Goal: Task Accomplishment & Management: Use online tool/utility

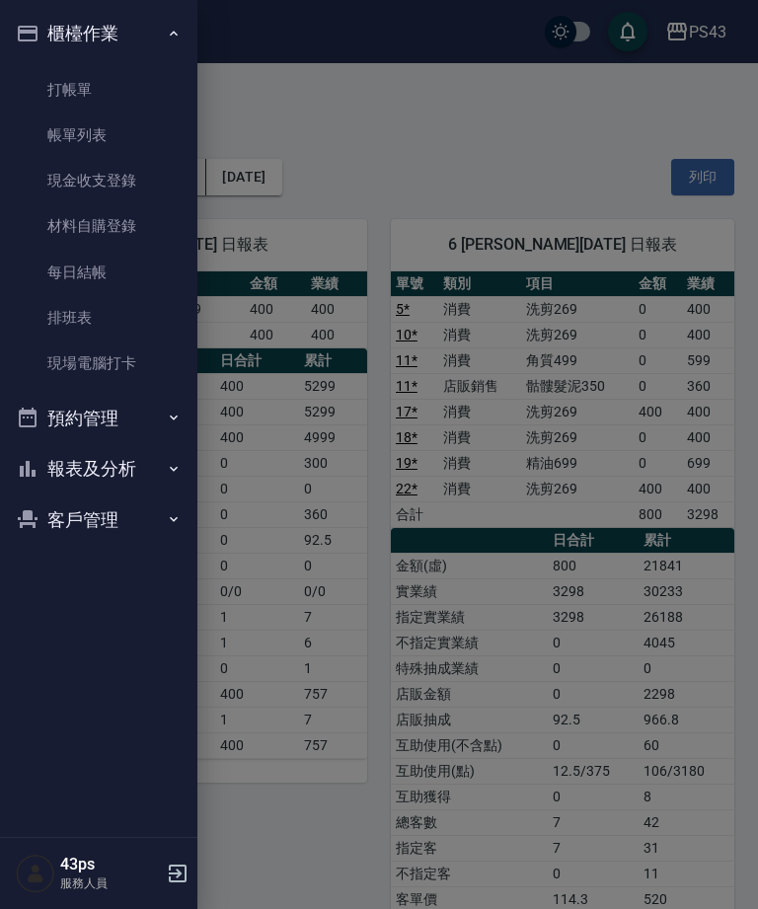
scroll to position [166, 0]
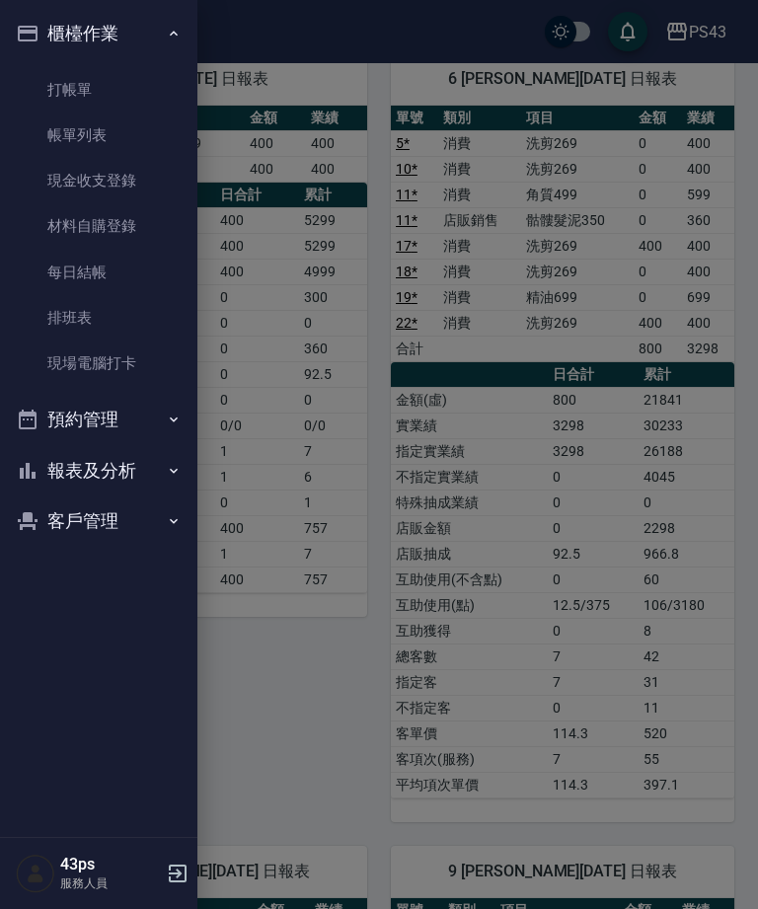
click at [105, 270] on link "每日結帳" at bounding box center [99, 272] width 182 height 45
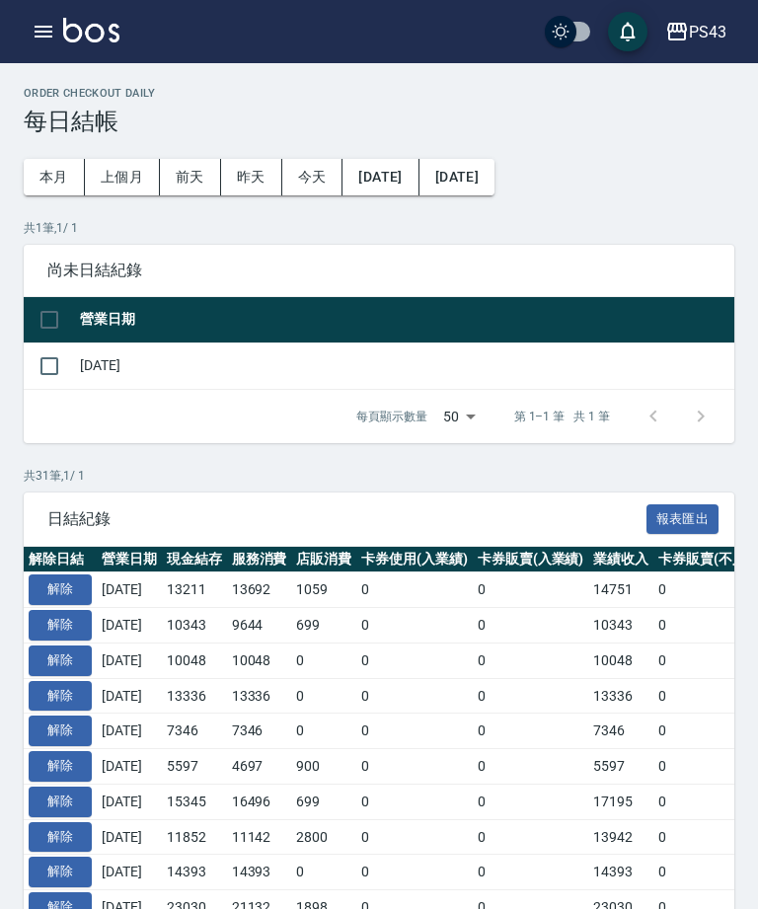
click at [36, 373] on input "checkbox" at bounding box center [49, 365] width 41 height 41
checkbox input "true"
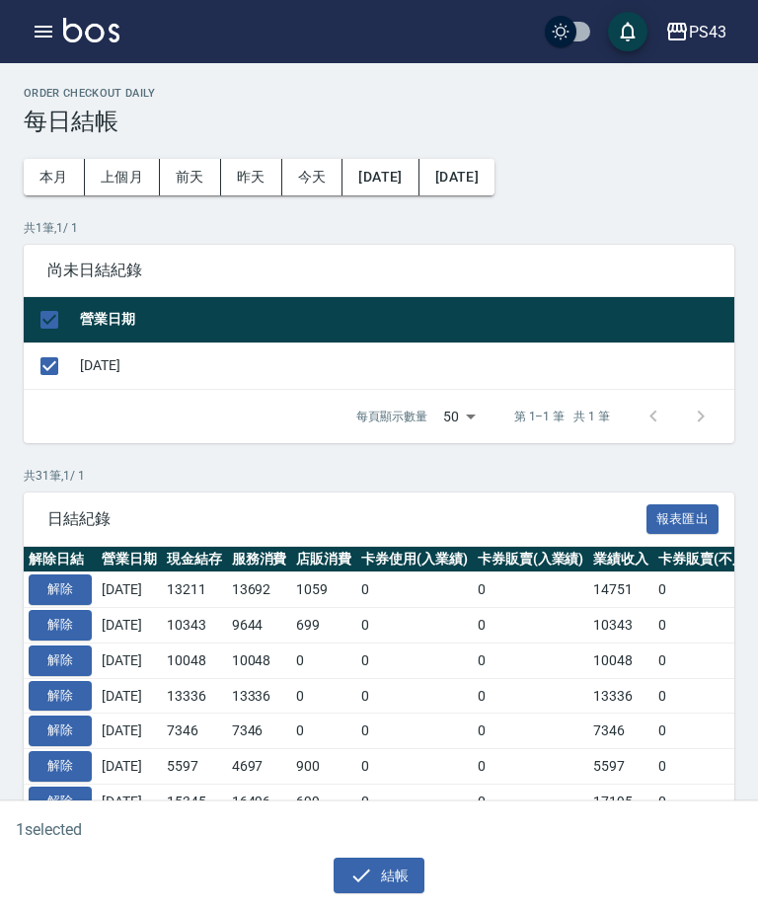
click at [408, 886] on button "結帳" at bounding box center [380, 876] width 92 height 37
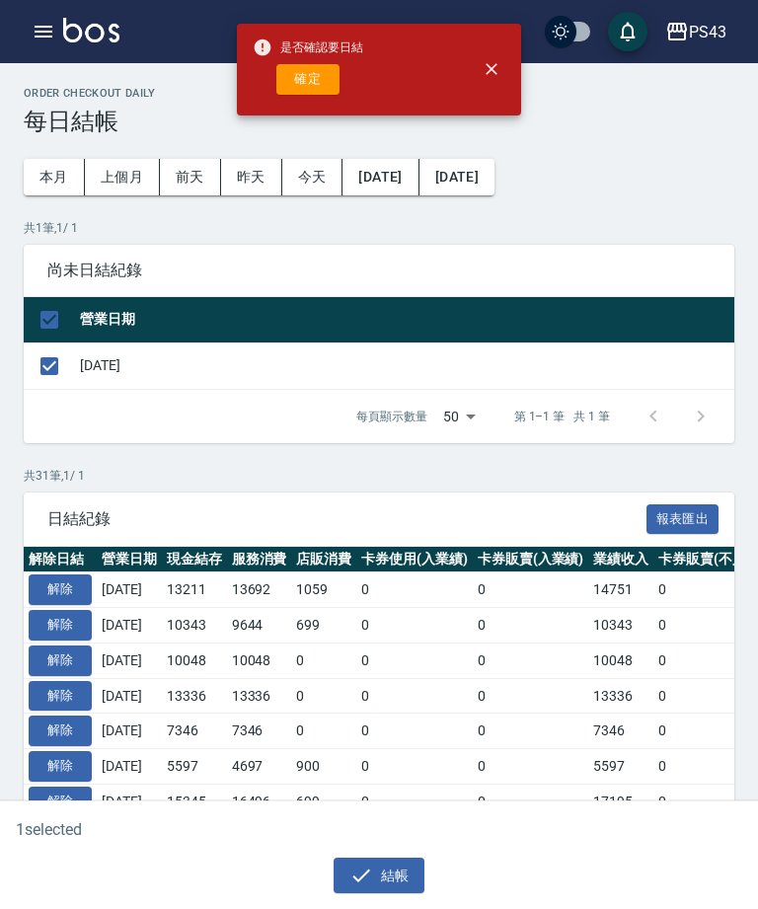
click at [309, 78] on button "確定" at bounding box center [307, 79] width 63 height 31
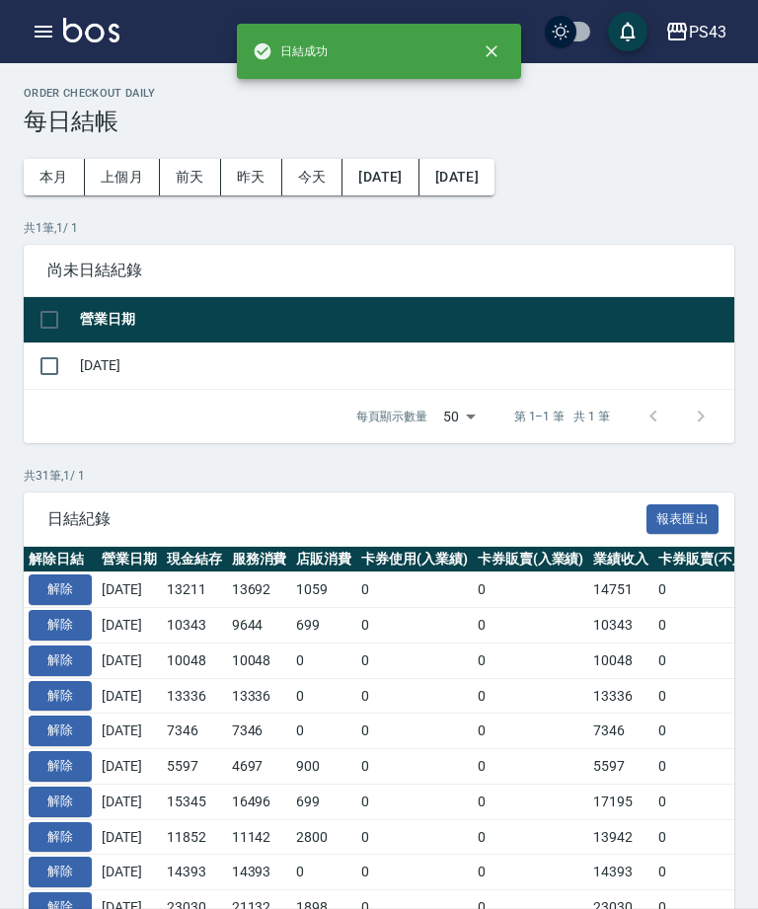
checkbox input "false"
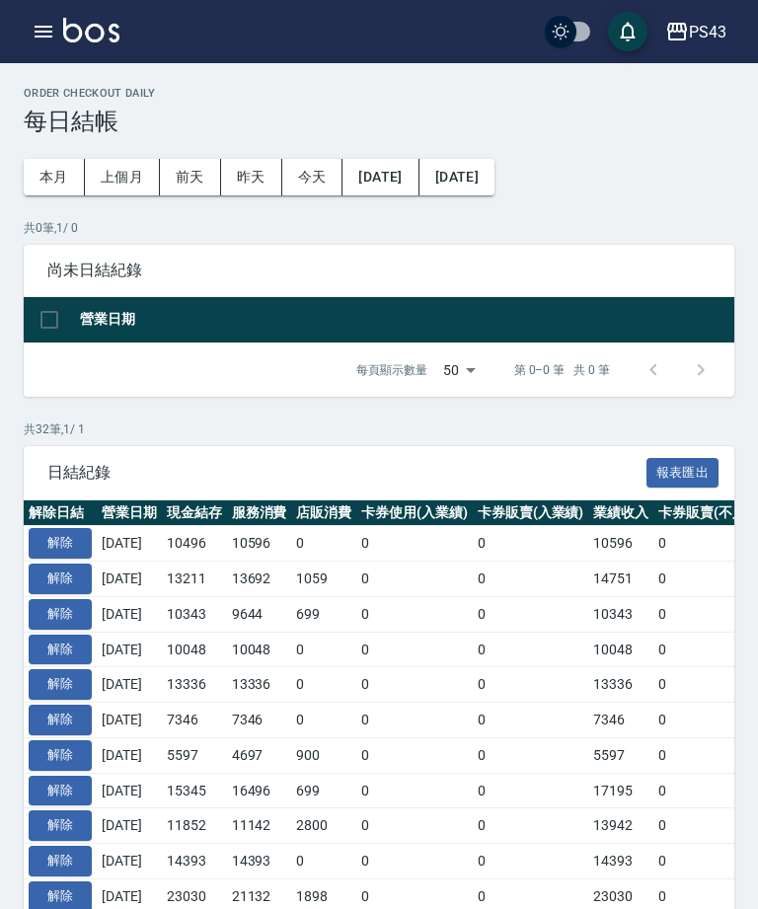
click at [26, 13] on div "PS43 登出" at bounding box center [379, 31] width 758 height 63
click at [38, 29] on icon "button" at bounding box center [44, 32] width 24 height 24
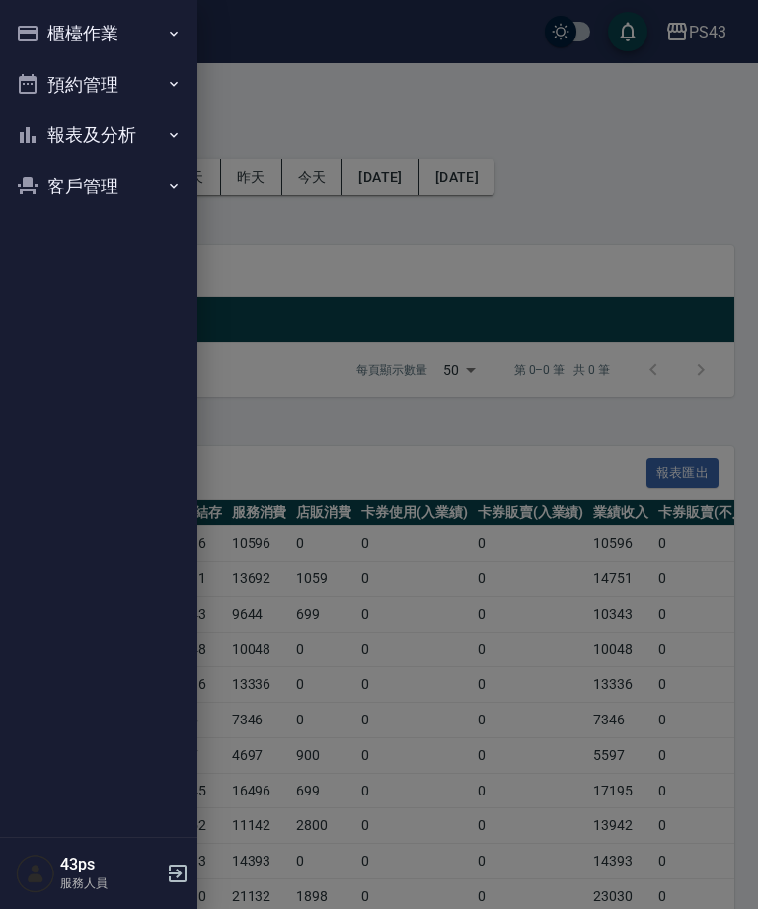
click at [148, 26] on button "櫃檯作業" at bounding box center [99, 33] width 182 height 51
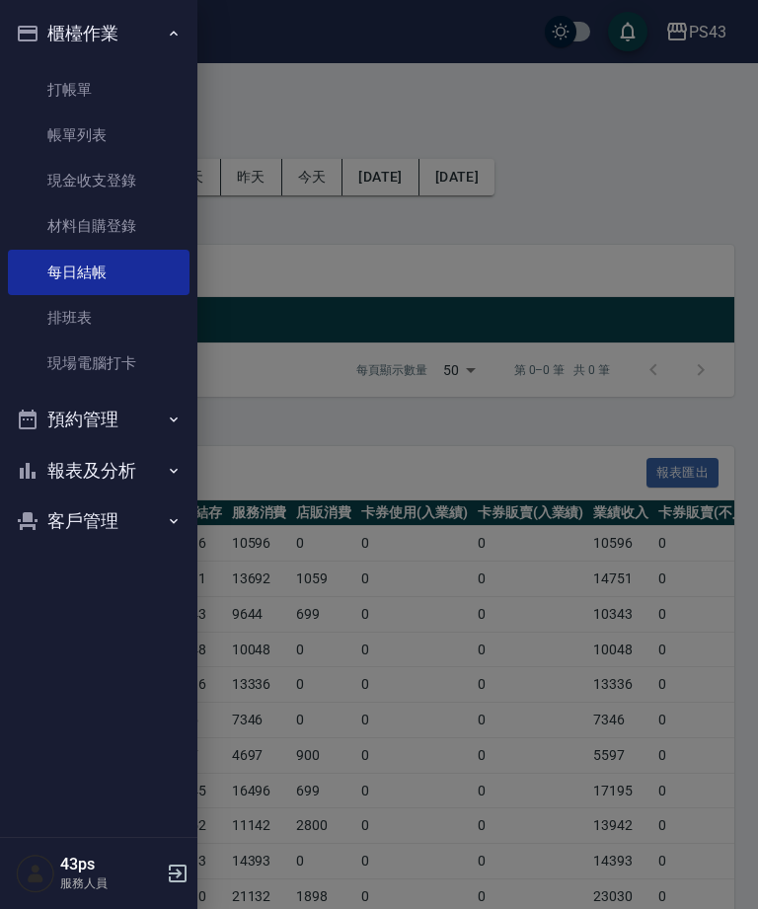
click at [138, 469] on button "報表及分析" at bounding box center [99, 470] width 182 height 51
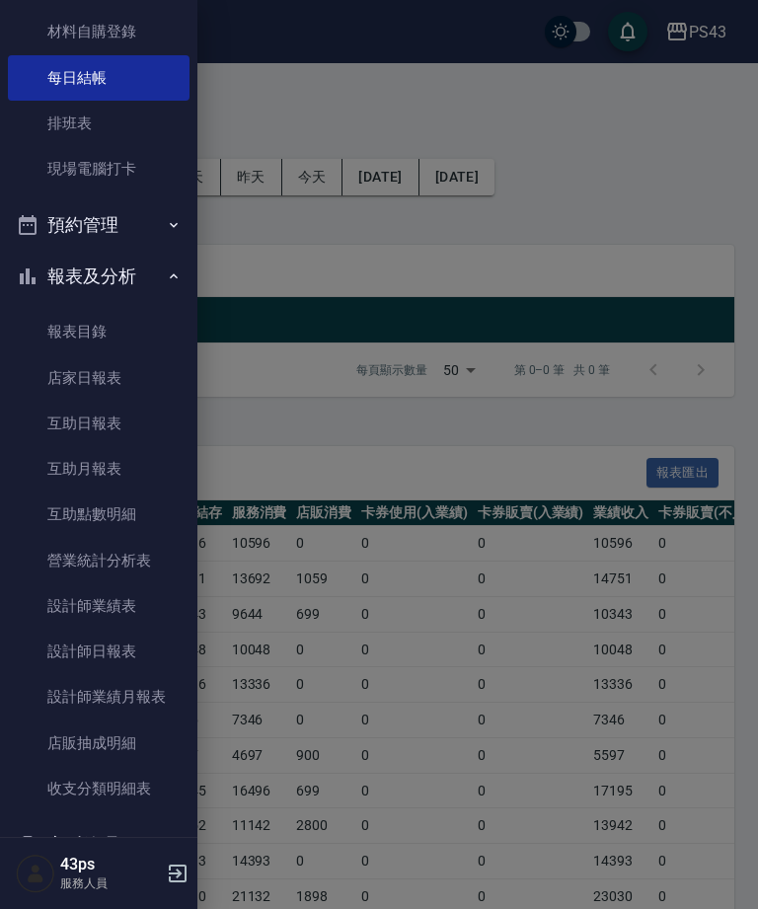
scroll to position [195, 0]
click at [141, 649] on link "設計師日報表" at bounding box center [99, 650] width 182 height 45
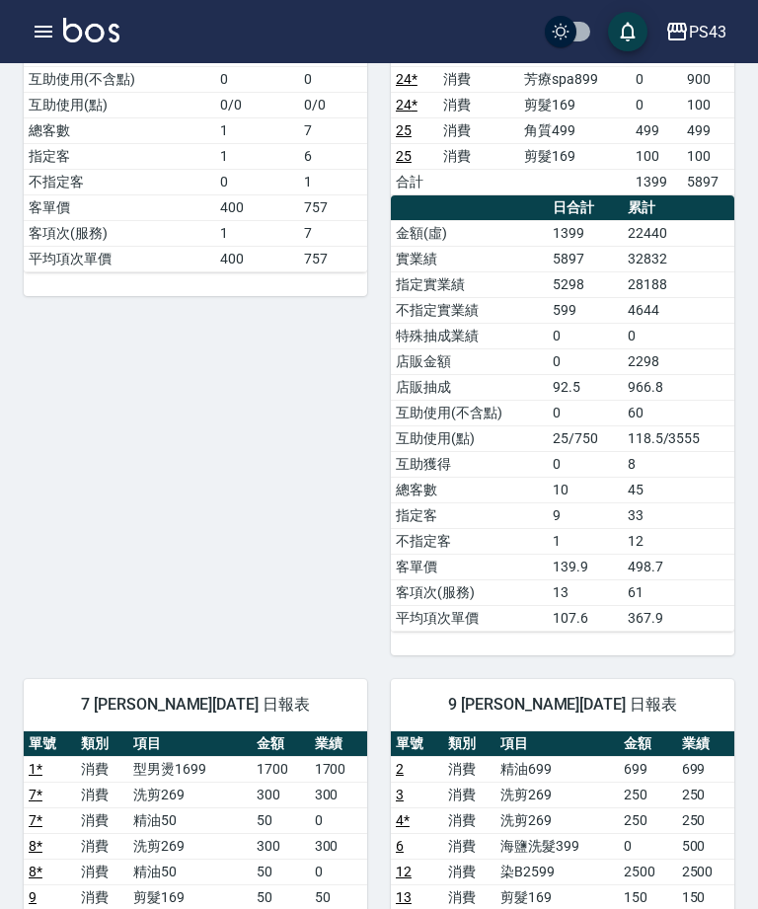
scroll to position [430, 0]
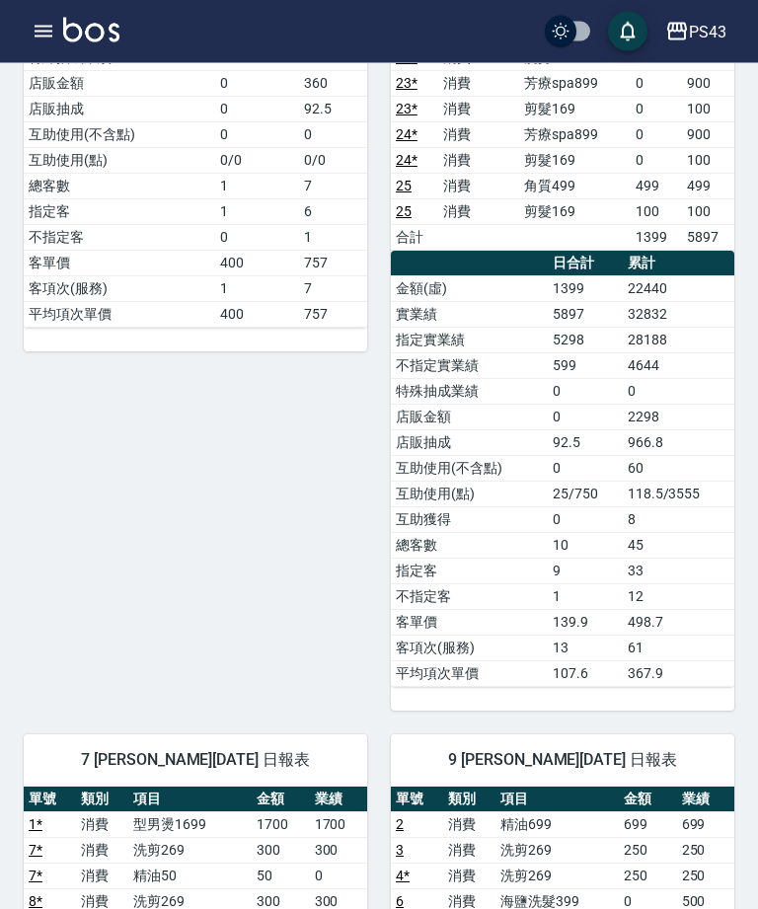
click at [0, 0] on html "PS43 登出 櫃檯作業 打帳單 帳單列表 現金收支登錄 材料自購登錄 每日結帳 排班表 現場電腦打卡 預約管理 預約管理 單日預約紀錄 單週預約紀錄 報表及…" at bounding box center [379, 562] width 758 height 1984
click at [44, 40] on icon "button" at bounding box center [44, 32] width 24 height 24
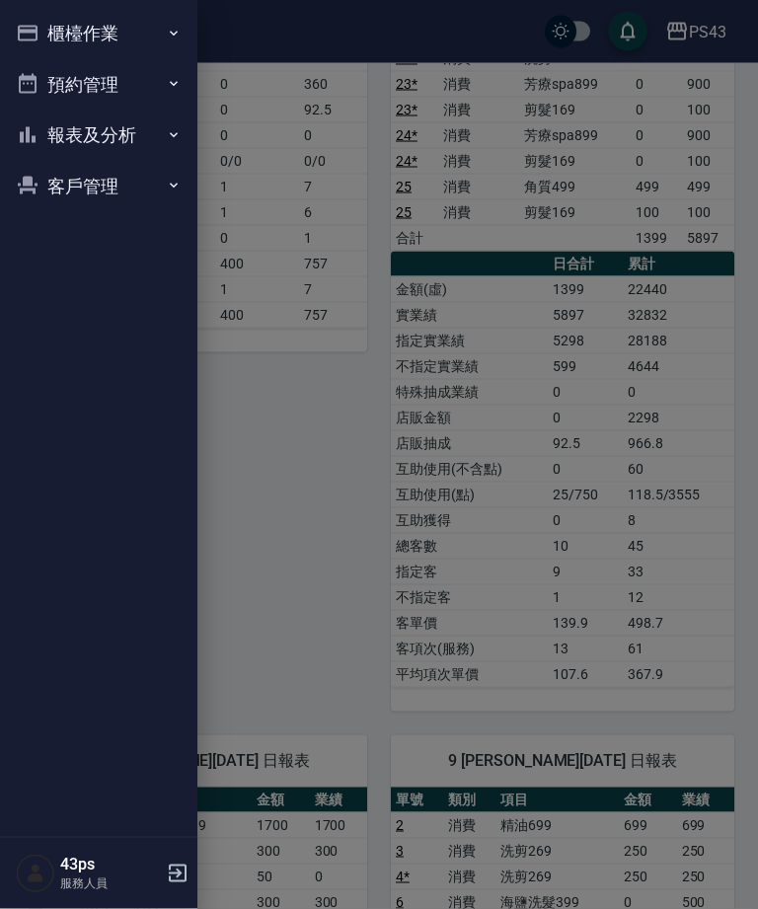
scroll to position [431, 0]
click at [47, 38] on button "櫃檯作業" at bounding box center [99, 33] width 182 height 51
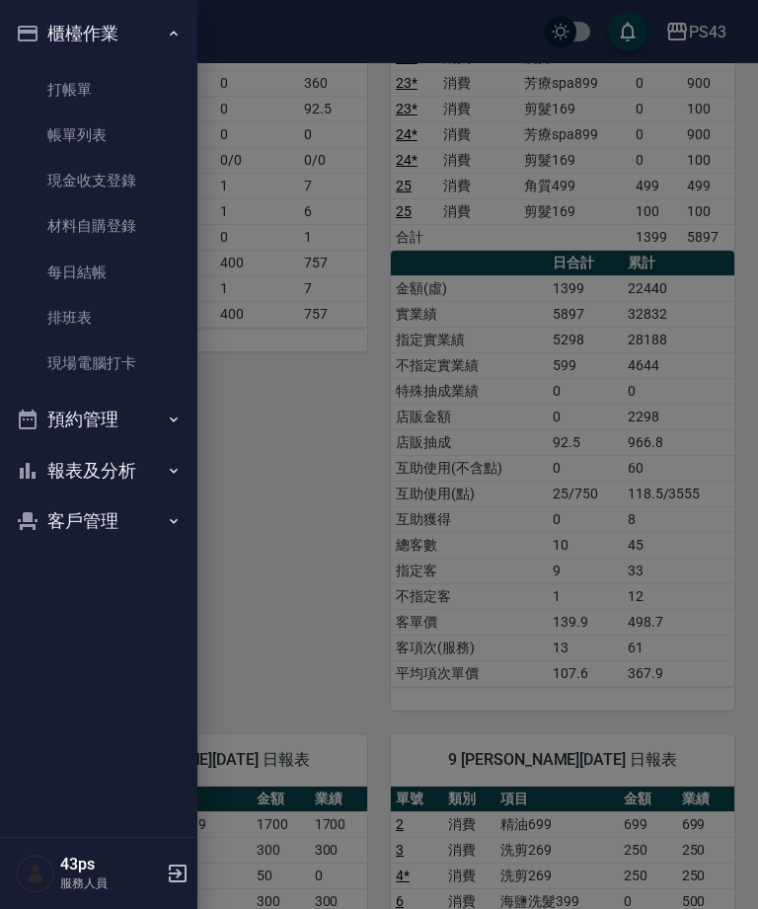
click at [91, 495] on button "客戶管理" at bounding box center [99, 520] width 182 height 51
click at [92, 469] on button "報表及分析" at bounding box center [99, 470] width 182 height 51
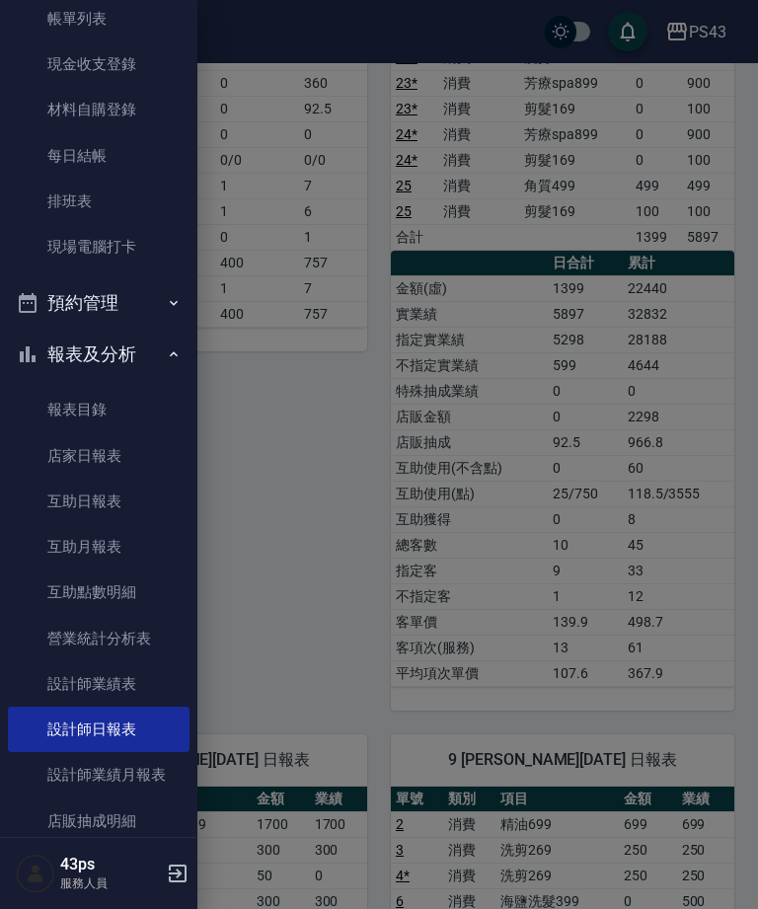
scroll to position [115, 0]
click at [79, 502] on link "互助日報表" at bounding box center [99, 502] width 182 height 45
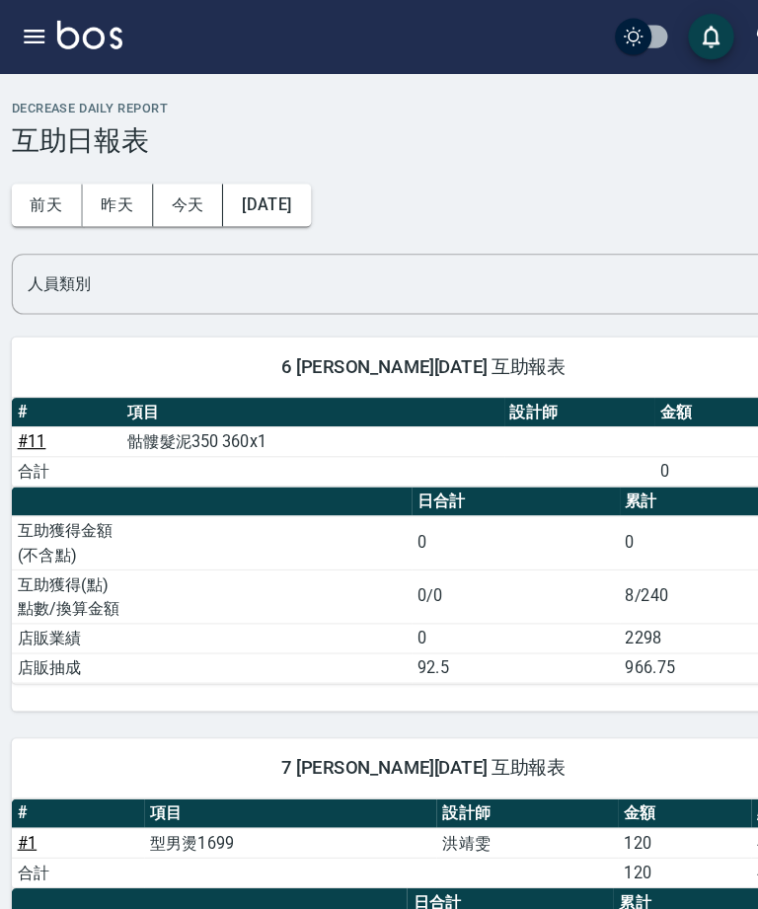
click at [95, 170] on button "昨天" at bounding box center [115, 177] width 61 height 37
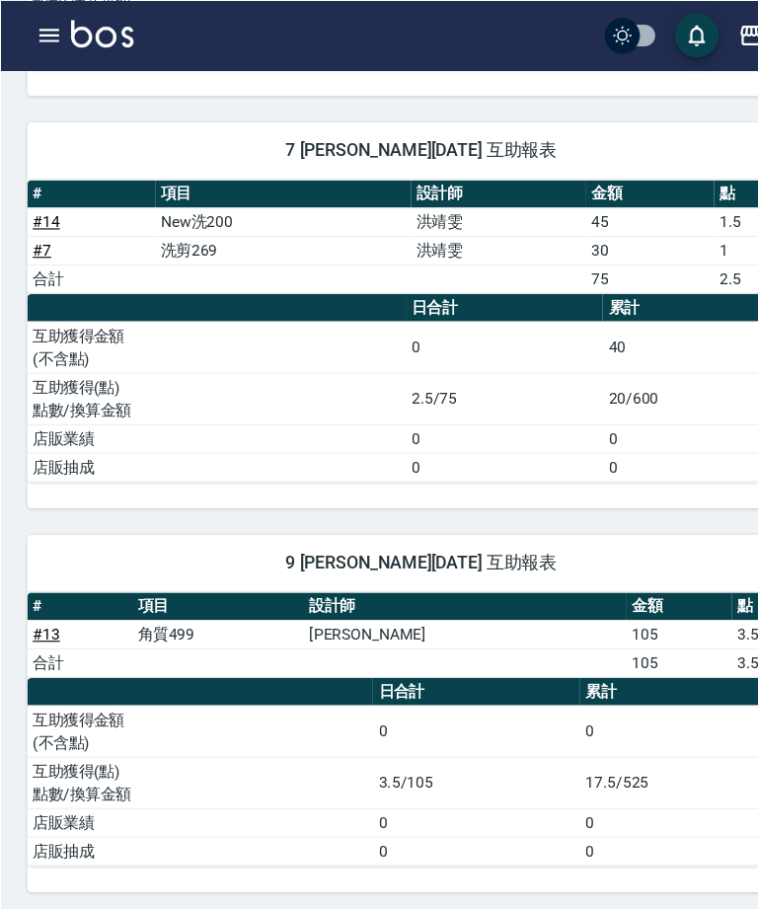
scroll to position [870, 0]
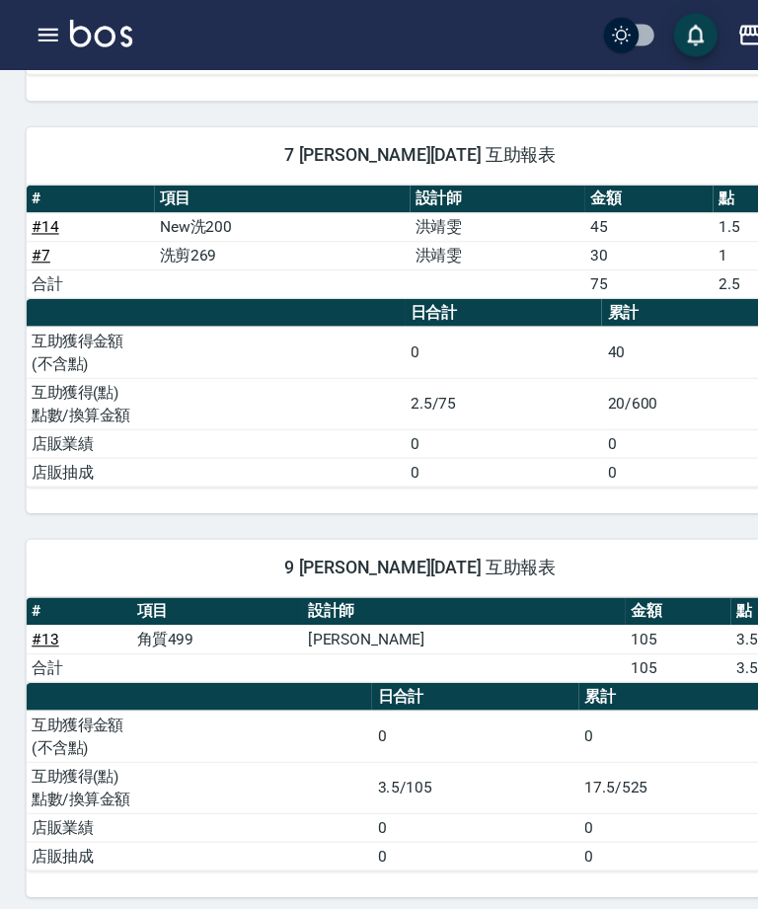
click at [46, 25] on icon "button" at bounding box center [44, 32] width 24 height 24
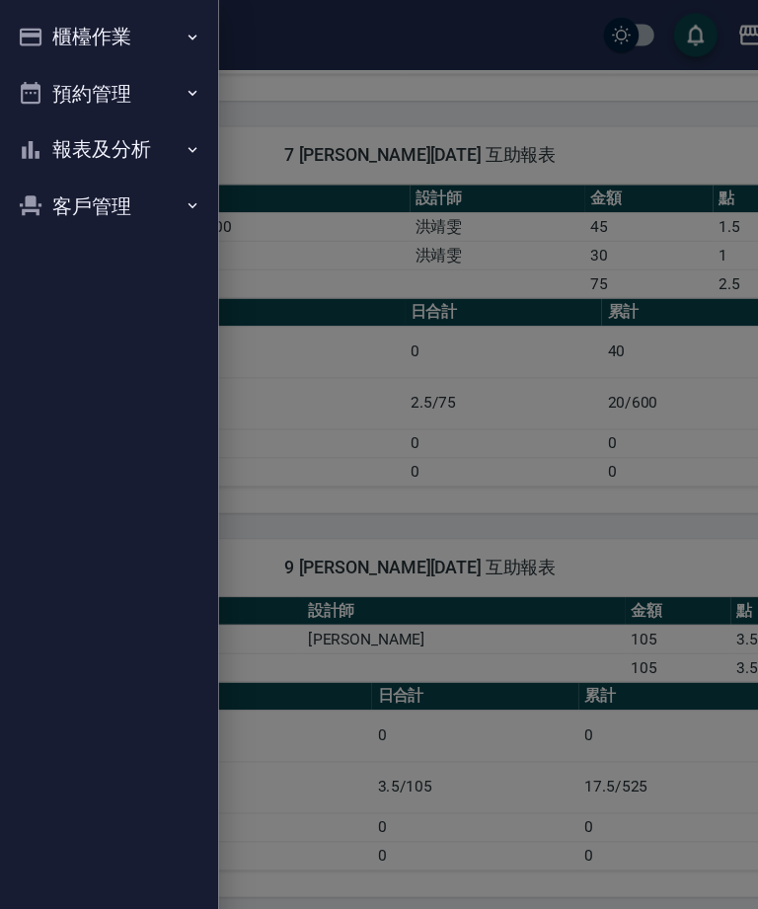
click at [160, 44] on button "櫃檯作業" at bounding box center [99, 33] width 182 height 51
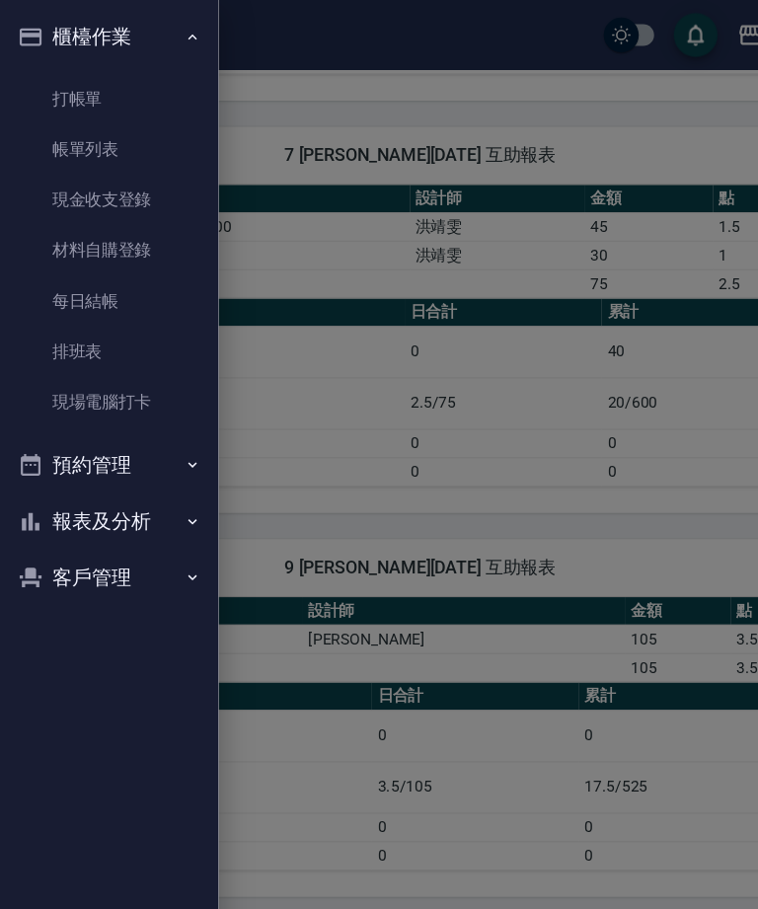
click at [151, 462] on button "報表及分析" at bounding box center [99, 470] width 182 height 51
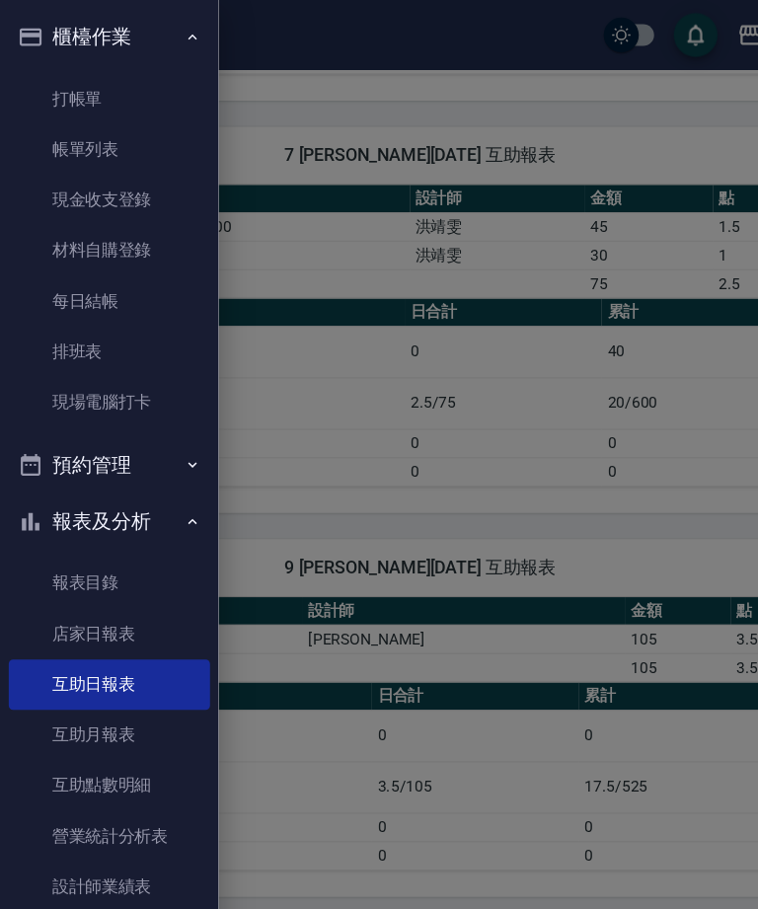
click at [119, 266] on link "每日結帳" at bounding box center [99, 272] width 182 height 45
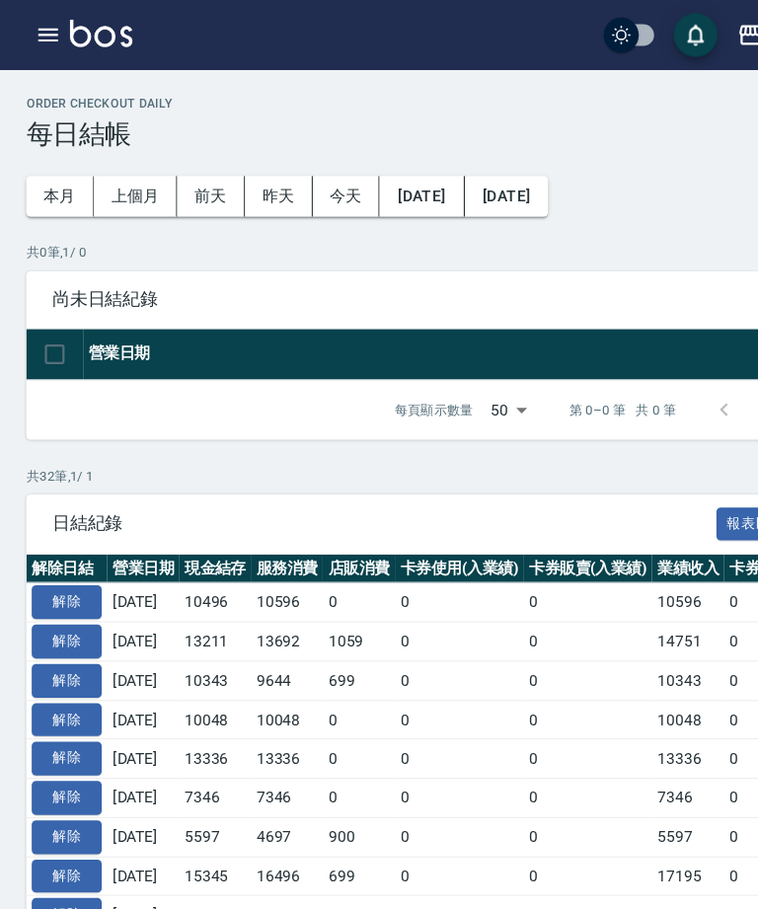
click at [28, 28] on button "button" at bounding box center [43, 31] width 39 height 39
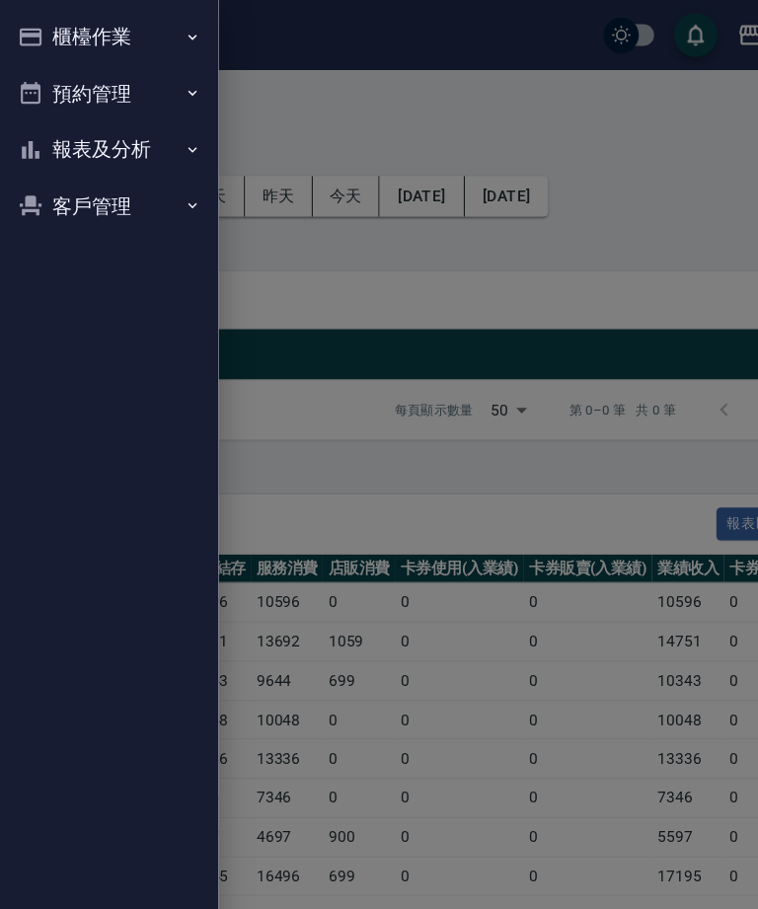
click at [46, 136] on button "報表及分析" at bounding box center [99, 135] width 182 height 51
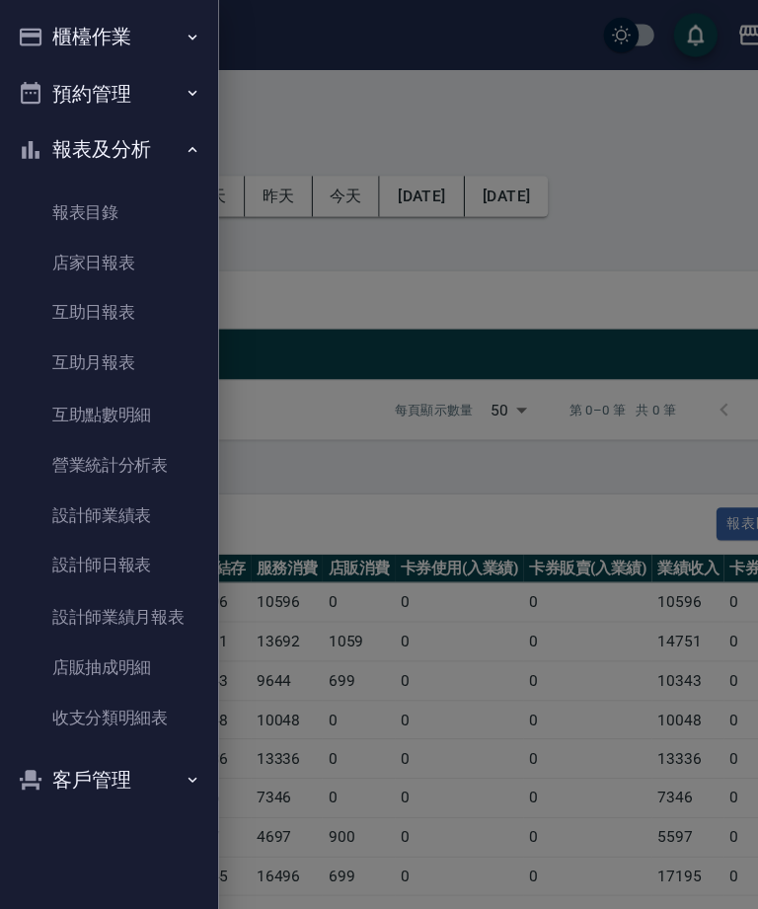
click at [60, 506] on link "設計師日報表" at bounding box center [99, 510] width 182 height 45
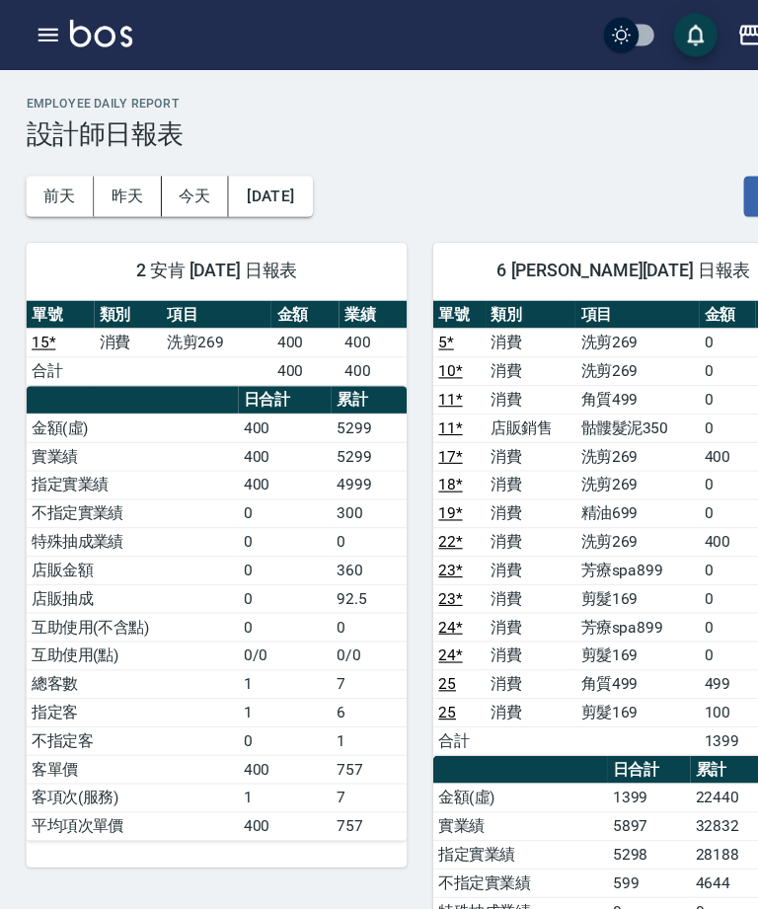
click at [36, 38] on icon "button" at bounding box center [44, 32] width 18 height 12
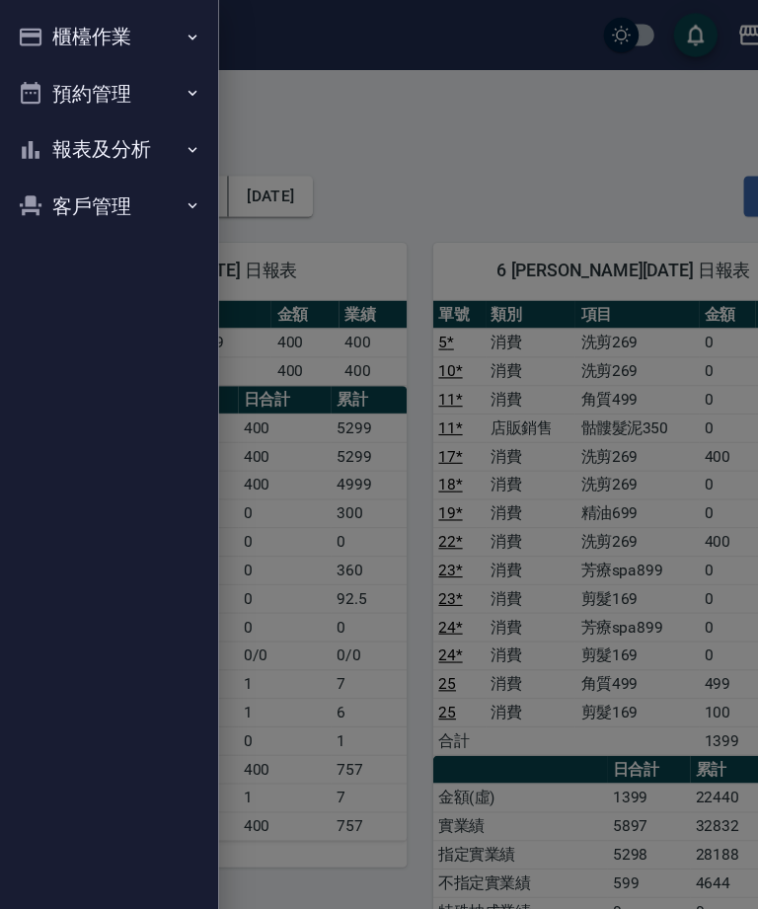
click at [45, 35] on button "櫃檯作業" at bounding box center [99, 33] width 182 height 51
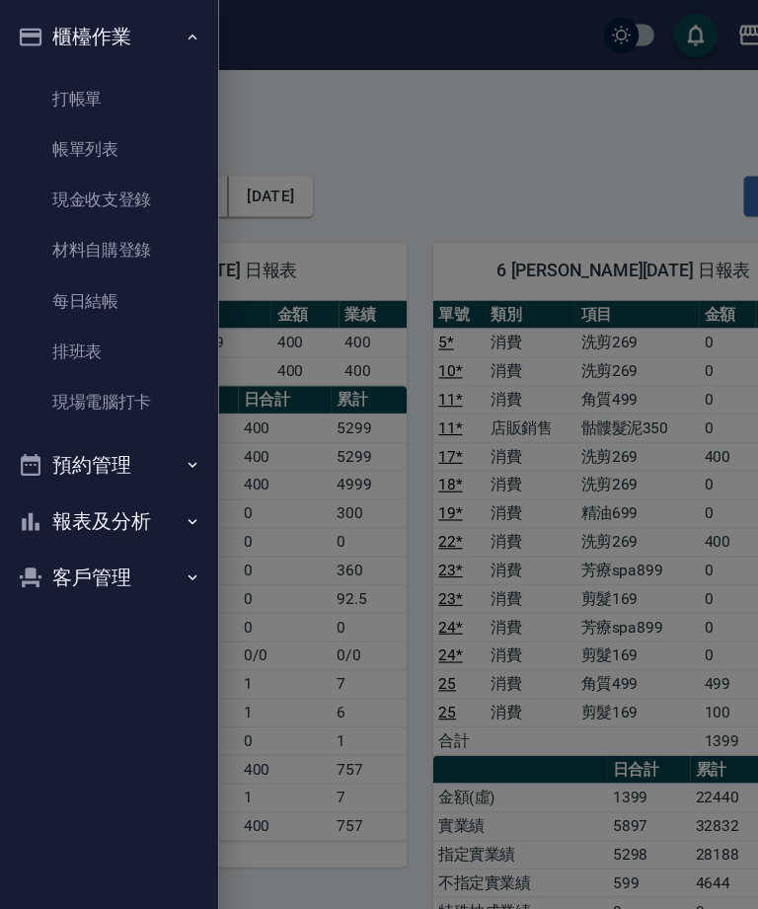
click at [136, 467] on button "報表及分析" at bounding box center [99, 470] width 182 height 51
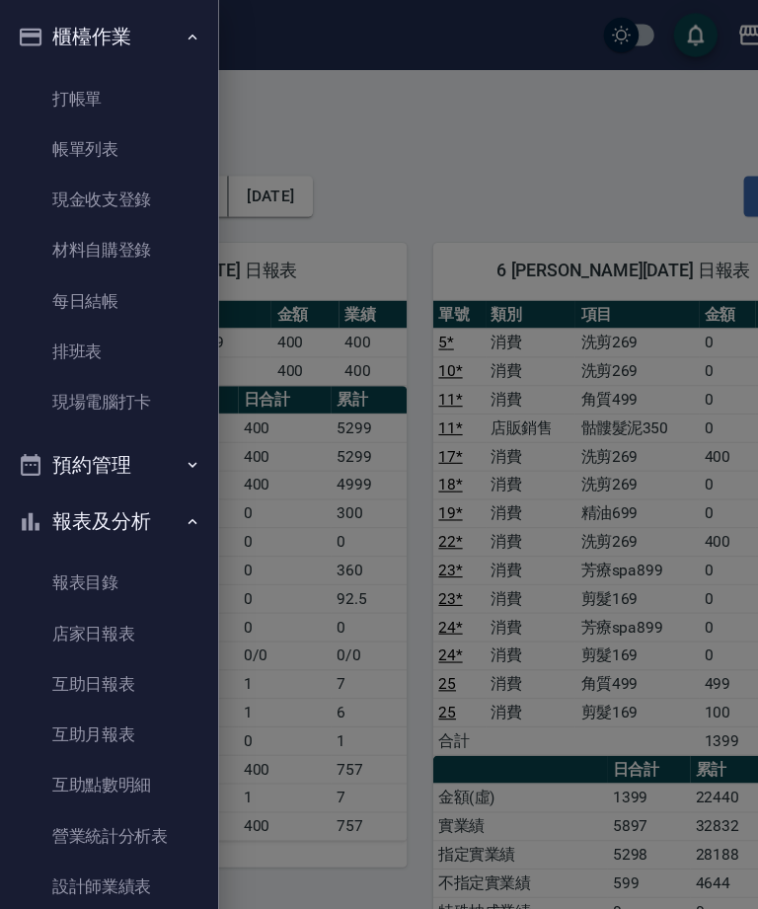
click at [132, 565] on link "店家日報表" at bounding box center [99, 572] width 182 height 45
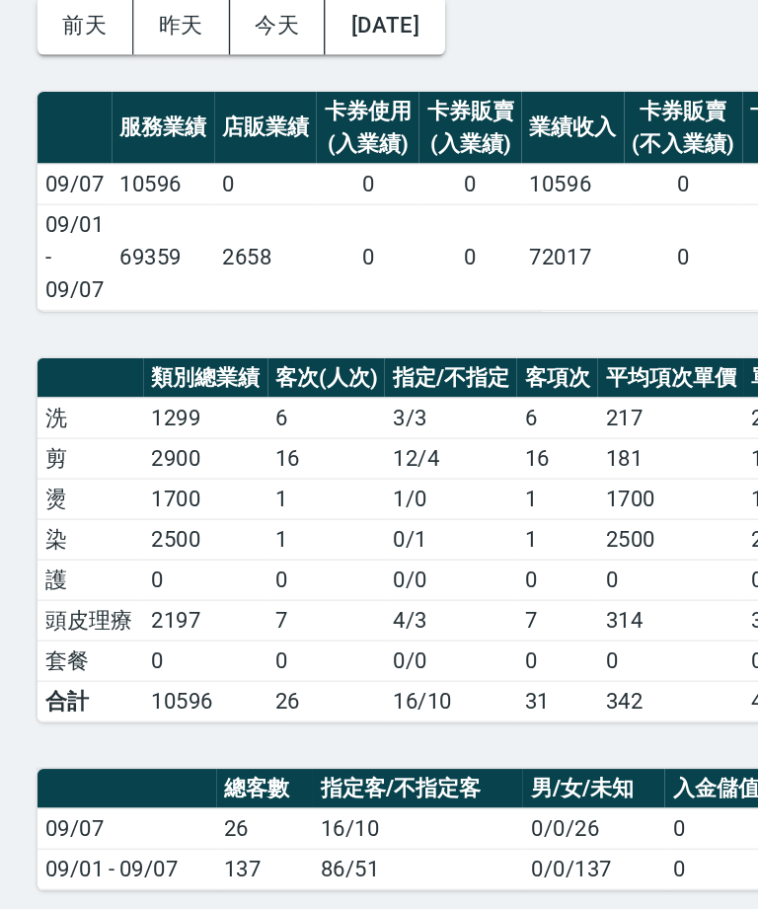
scroll to position [0, 2]
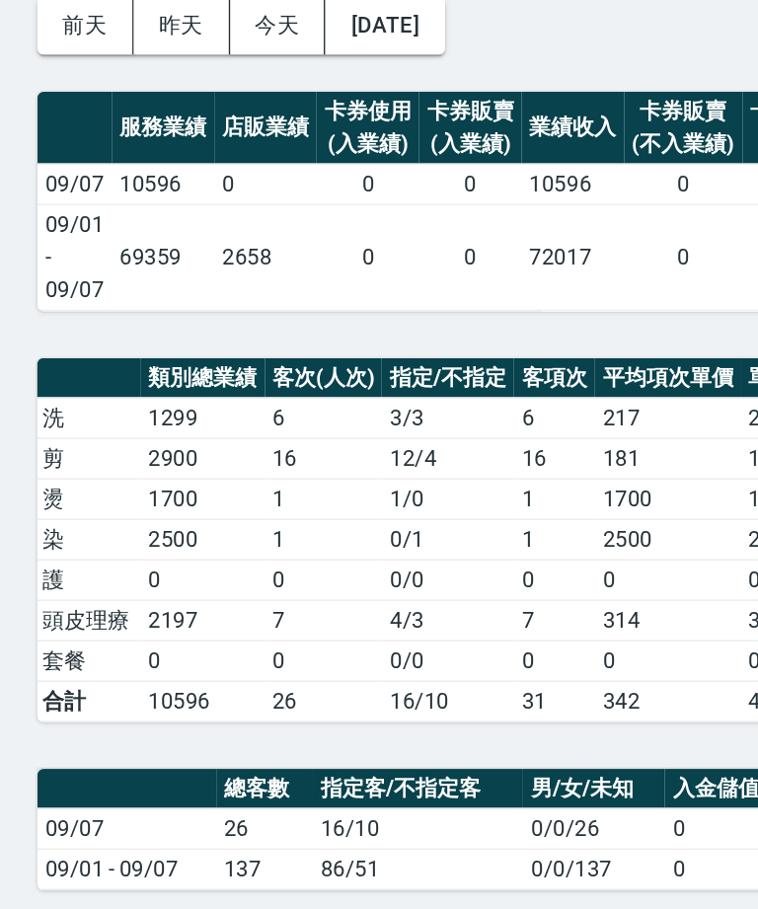
click at [343, 541] on td "7" at bounding box center [351, 554] width 51 height 26
click at [160, 673] on td "26" at bounding box center [167, 686] width 61 height 26
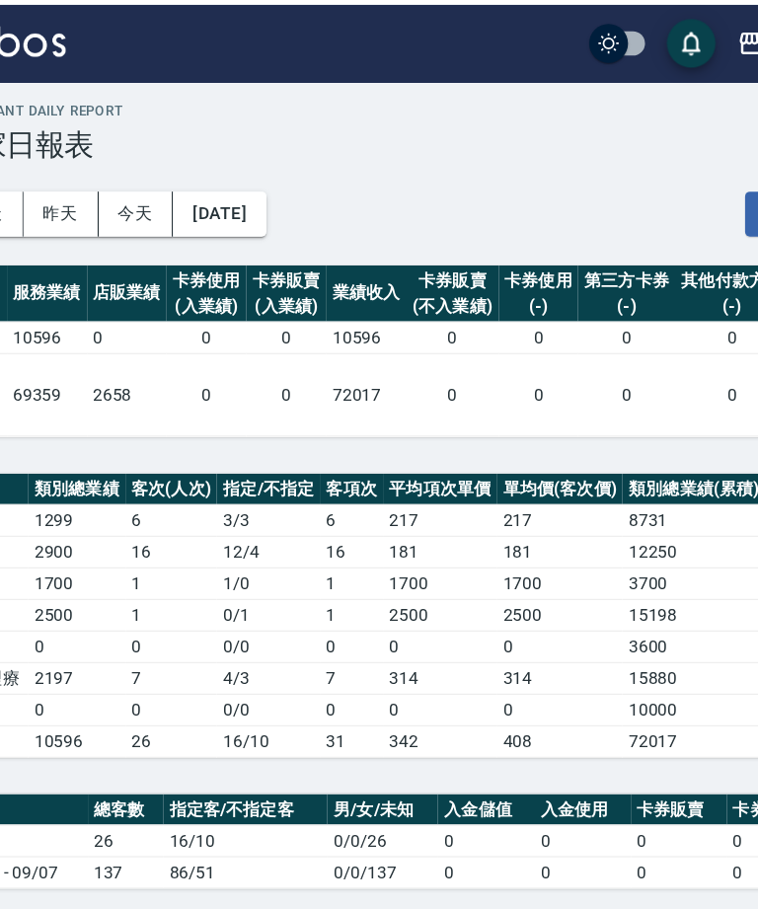
scroll to position [0, 0]
